Goal: Transaction & Acquisition: Purchase product/service

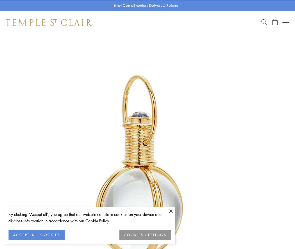
scroll to position [147, 0]
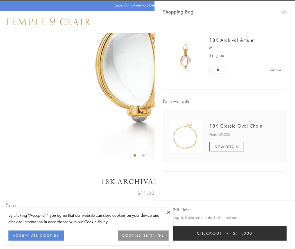
click at [225, 234] on button "Checkout $11,000" at bounding box center [224, 233] width 123 height 15
